Goal: Information Seeking & Learning: Check status

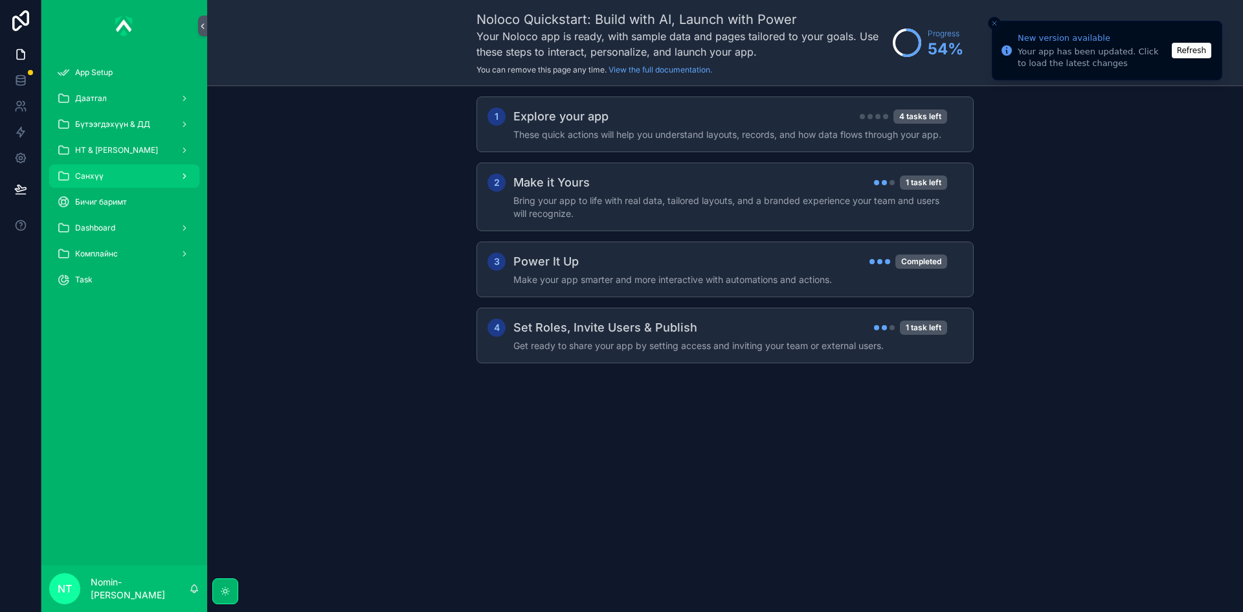
click at [120, 184] on div "Санхүү" at bounding box center [124, 176] width 135 height 21
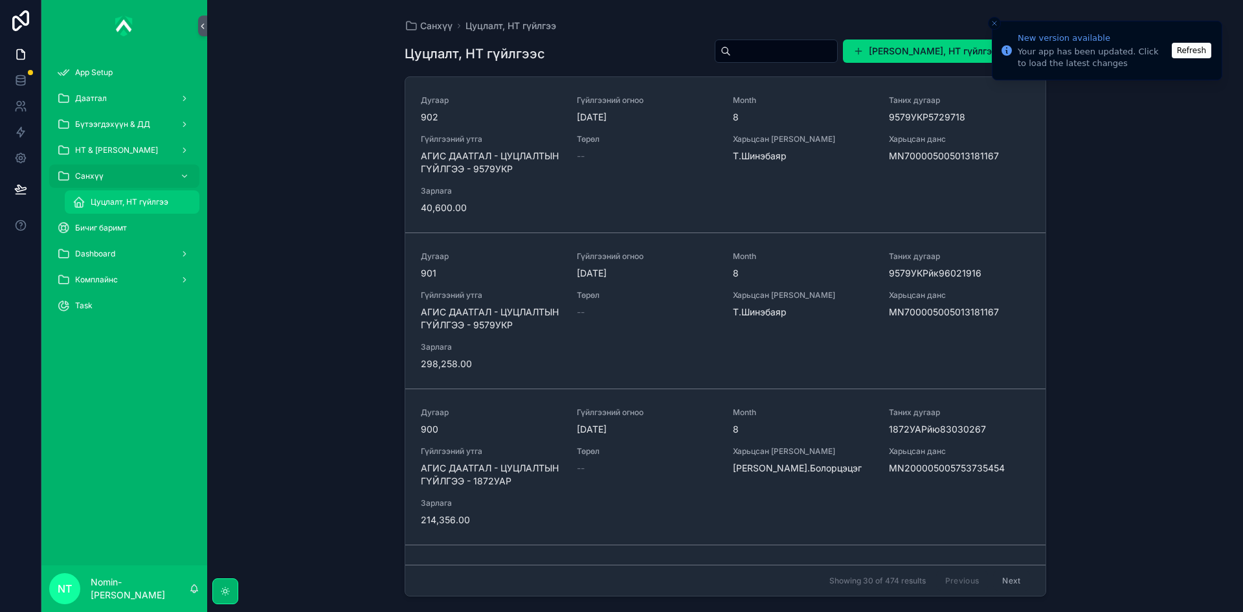
click at [136, 201] on span "Цуцлалт, НТ гүйлгээ" at bounding box center [130, 202] width 78 height 10
click at [138, 197] on span "Цуцлалт, НТ гүйлгээ" at bounding box center [130, 202] width 78 height 10
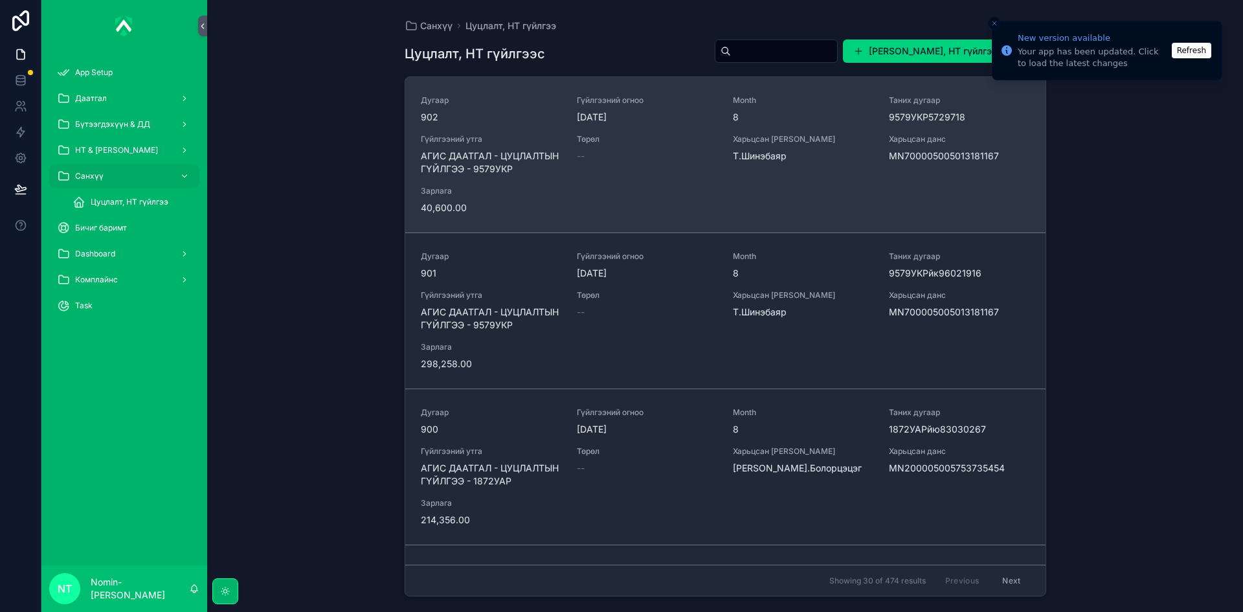
drag, startPoint x: 997, startPoint y: 155, endPoint x: 896, endPoint y: 156, distance: 101.0
click at [896, 156] on span "MN700005005013181167" at bounding box center [959, 156] width 140 height 13
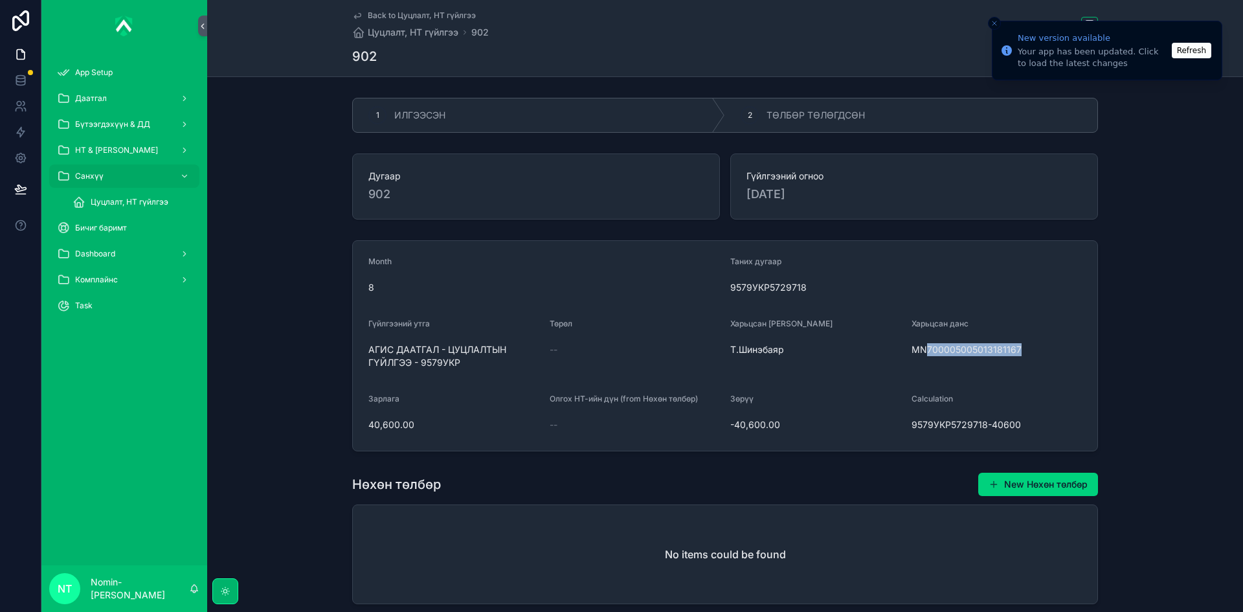
drag, startPoint x: 1018, startPoint y: 346, endPoint x: 924, endPoint y: 352, distance: 94.0
click at [924, 352] on span "MN700005005013181167" at bounding box center [997, 349] width 171 height 13
copy span "700005005013181167"
drag, startPoint x: 363, startPoint y: 349, endPoint x: 480, endPoint y: 370, distance: 118.4
click at [480, 370] on form "Month 8 Таних дугаар 9579УКР5729718 Гүйлгээний утга АГИС ДААТГАЛ - ЦУЦЛАЛТЫН ГҮ…" at bounding box center [725, 346] width 745 height 210
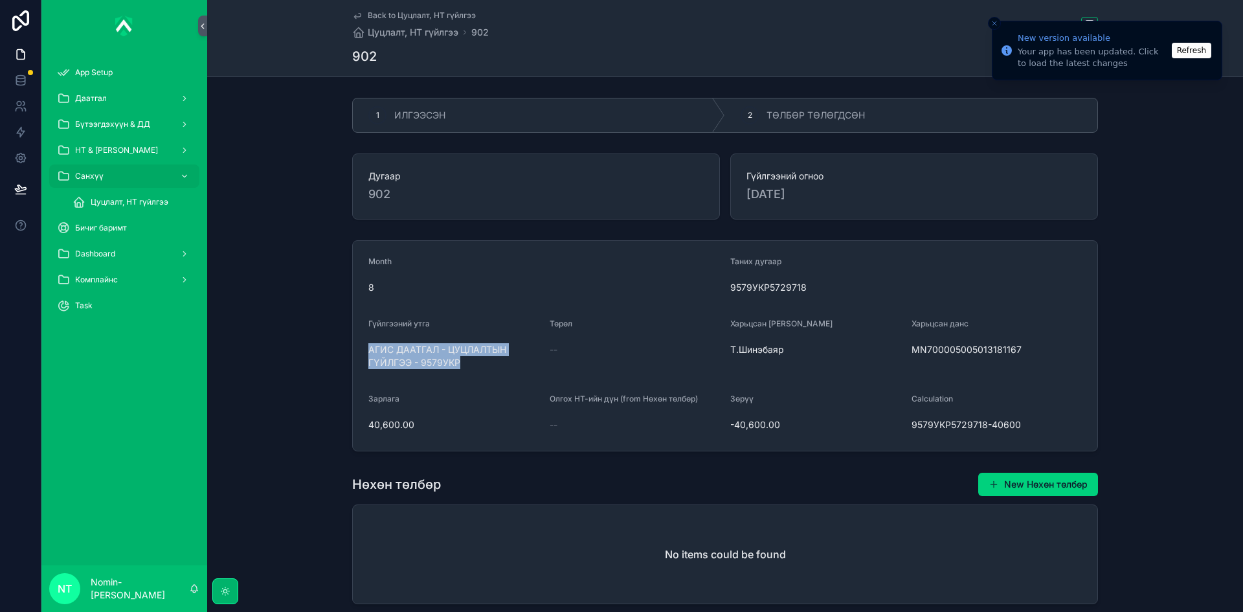
copy span "АГИС ДААТГАЛ - ЦУЦЛАЛТЫН ГҮЙЛГЭЭ - 9579УКР"
drag, startPoint x: 376, startPoint y: 427, endPoint x: 419, endPoint y: 434, distance: 44.1
click at [419, 434] on form "Month 8 Таних дугаар 9579УКР5729718 Гүйлгээний утга АГИС ДААТГАЛ - ЦУЦЛАЛТЫН ГҮ…" at bounding box center [725, 346] width 745 height 210
copy span "40,600.00"
click at [761, 113] on div "2 ТӨЛБӨР ТӨЛӨГДСӨН" at bounding box center [911, 115] width 372 height 34
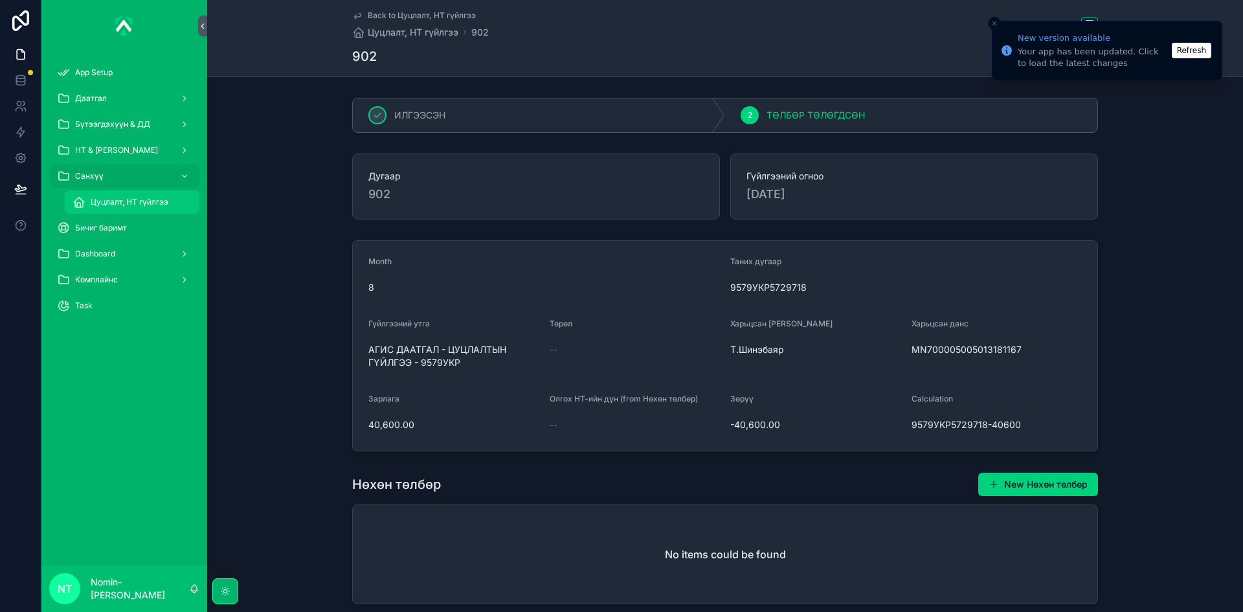
click at [113, 200] on span "Цуцлалт, НТ гүйлгээ" at bounding box center [130, 202] width 78 height 10
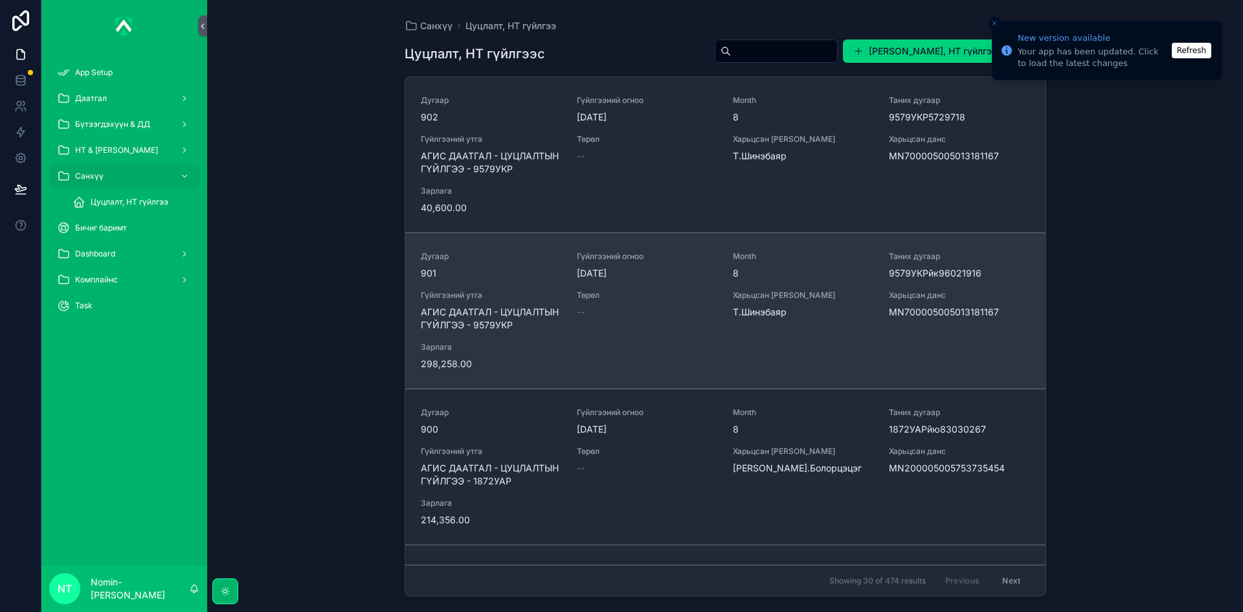
click at [693, 271] on span "[DATE]" at bounding box center [647, 273] width 140 height 13
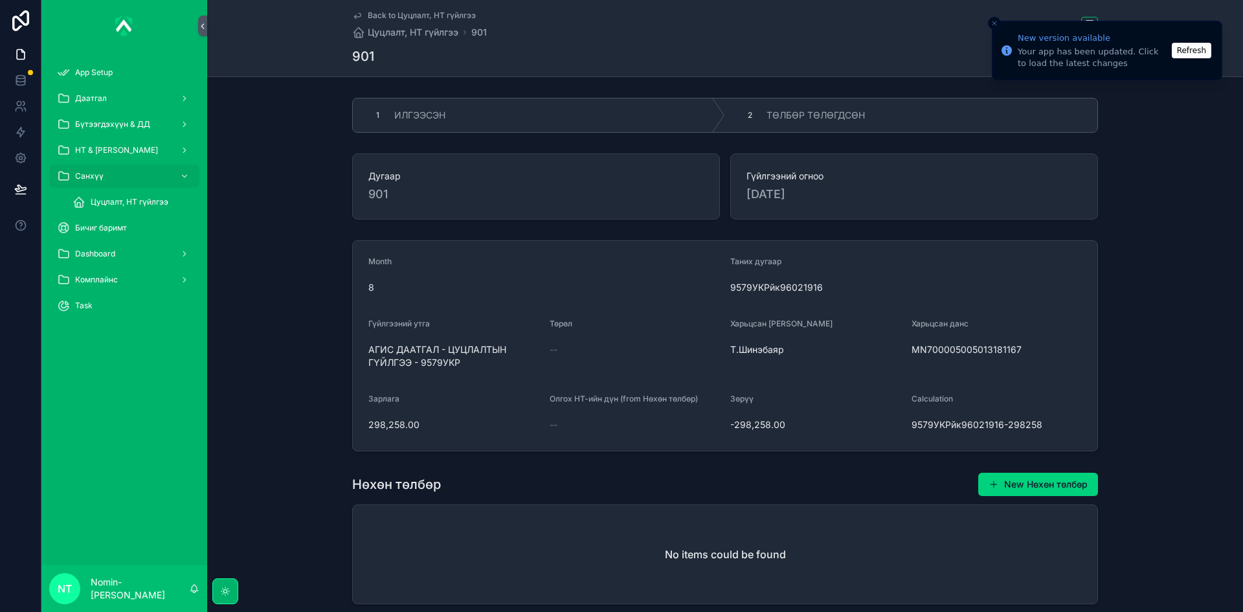
drag, startPoint x: 923, startPoint y: 348, endPoint x: 1030, endPoint y: 357, distance: 107.8
click at [1030, 357] on div "MN700005005013181167" at bounding box center [997, 349] width 171 height 21
copy span "700005005013181167"
drag, startPoint x: 360, startPoint y: 425, endPoint x: 413, endPoint y: 429, distance: 53.2
click at [413, 429] on form "Month 8 Таних дугаар 9579УКРйк96021916 Гүйлгээний утга АГИС ДААТГАЛ - ЦУЦЛАЛТЫН…" at bounding box center [725, 346] width 745 height 210
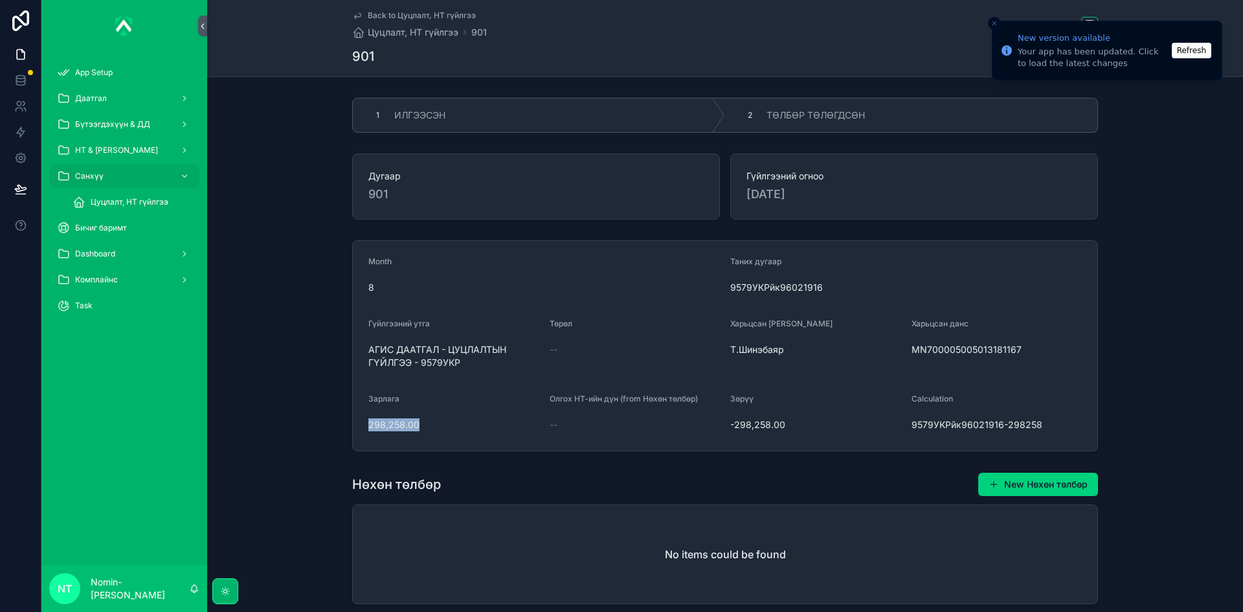
copy span "298,258.00"
drag, startPoint x: 364, startPoint y: 348, endPoint x: 472, endPoint y: 374, distance: 111.2
click at [472, 374] on form "Month 8 Таних дугаар 9579УКРйк96021916 Гүйлгээний утга АГИС ДААТГАЛ - ЦУЦЛАЛТЫН…" at bounding box center [725, 346] width 745 height 210
copy span "АГИС ДААТГАЛ - ЦУЦЛАЛТЫН ГҮЙЛГЭЭ - 9579УКР"
click at [784, 125] on div "2 ТӨЛБӨР ТӨЛӨГДСӨН" at bounding box center [911, 115] width 372 height 34
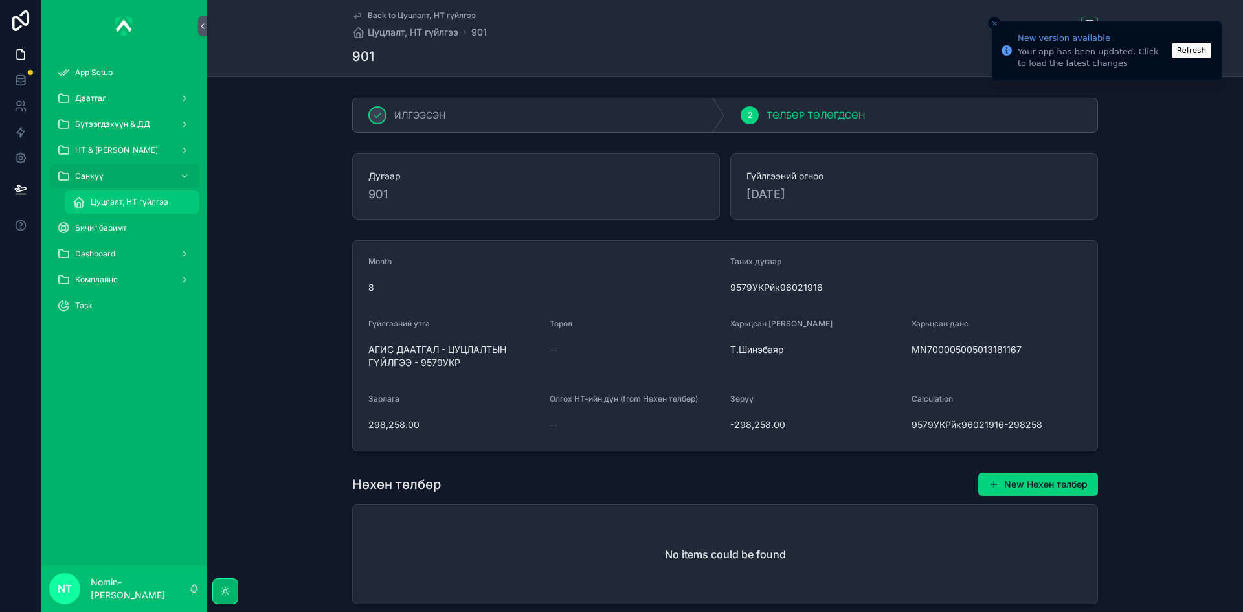
click at [133, 203] on span "Цуцлалт, НТ гүйлгээ" at bounding box center [130, 202] width 78 height 10
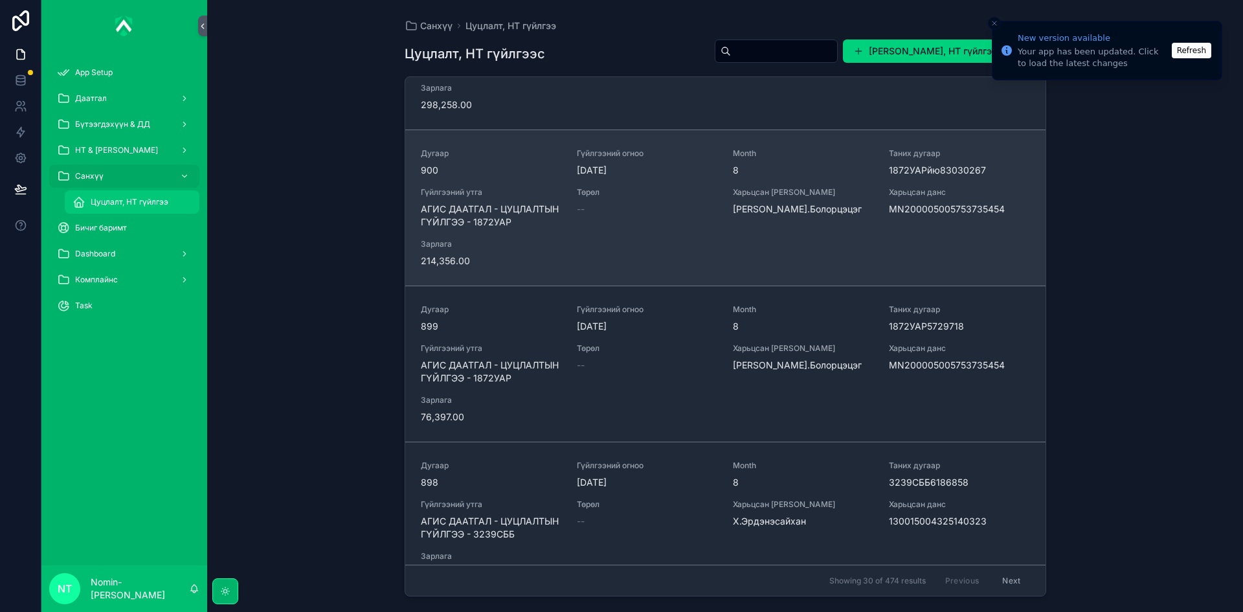
scroll to position [388, 0]
